Goal: Navigation & Orientation: Understand site structure

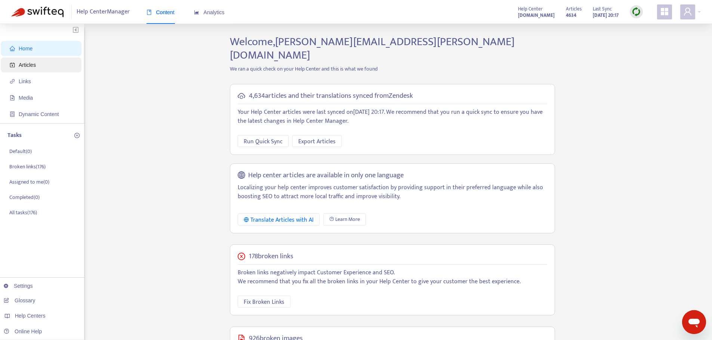
click at [21, 67] on span "Articles" at bounding box center [27, 65] width 17 height 6
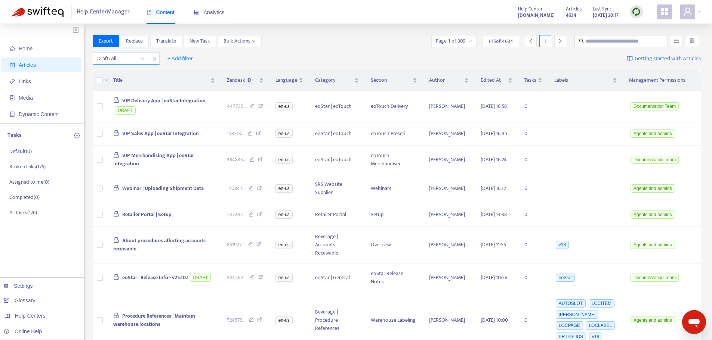
click at [143, 59] on input "search" at bounding box center [120, 58] width 47 height 11
click at [157, 60] on span "close" at bounding box center [155, 59] width 10 height 9
click at [121, 59] on span "+ Add filter" at bounding box center [113, 58] width 26 height 9
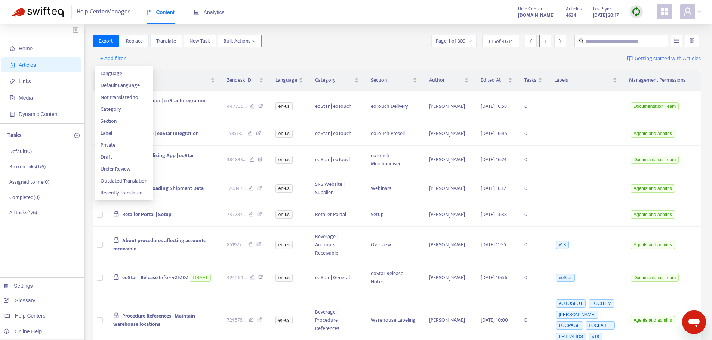
click at [245, 42] on span "Bulk Actions" at bounding box center [239, 41] width 32 height 8
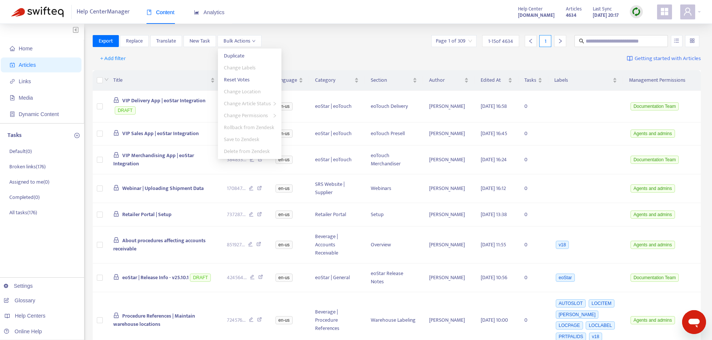
click at [647, 78] on th "Management Permissions" at bounding box center [662, 80] width 78 height 21
click at [409, 46] on div "Export Replace Translate New Task Bulk Actions Page 1 of 309 1 - 15 of 4634 1" at bounding box center [397, 41] width 608 height 12
